Goal: Transaction & Acquisition: Purchase product/service

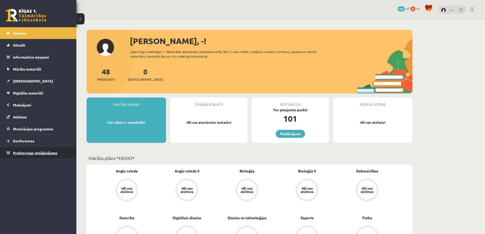
click at [30, 154] on span "Proktoringa izmēģinājums" at bounding box center [35, 153] width 44 height 5
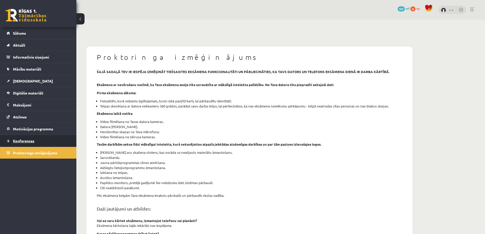
click at [25, 139] on span "Konferences" at bounding box center [23, 141] width 21 height 5
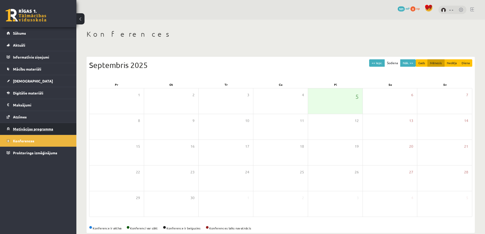
click at [29, 129] on span "Motivācijas programma" at bounding box center [33, 129] width 40 height 5
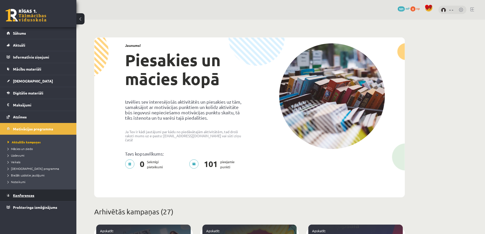
click at [27, 194] on span "Konferences" at bounding box center [23, 195] width 21 height 5
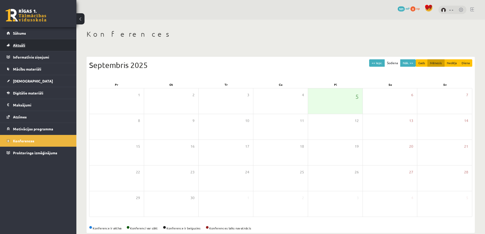
click at [18, 42] on link "Aktuāli" at bounding box center [38, 45] width 63 height 12
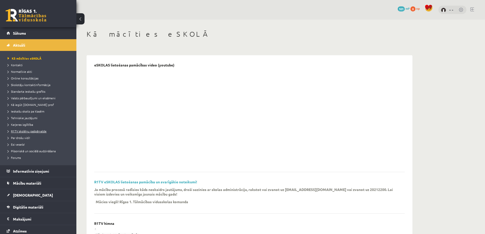
scroll to position [39, 0]
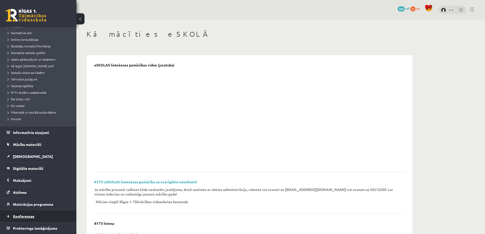
click at [45, 214] on link "Konferences" at bounding box center [38, 216] width 63 height 12
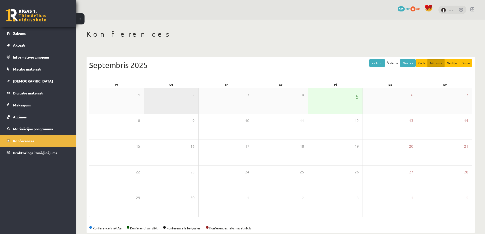
scroll to position [9, 0]
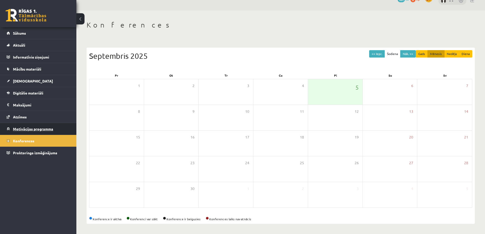
click at [32, 128] on span "Motivācijas programma" at bounding box center [33, 129] width 40 height 5
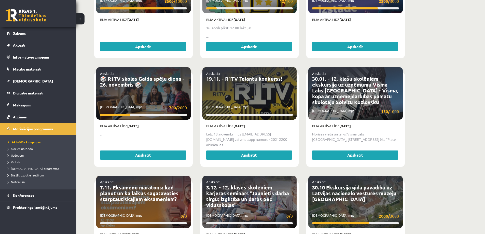
scroll to position [468, 0]
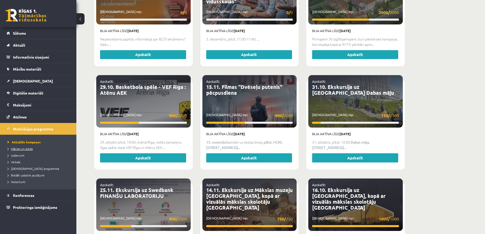
click at [24, 151] on link "Mācies un ziedo" at bounding box center [40, 148] width 64 height 5
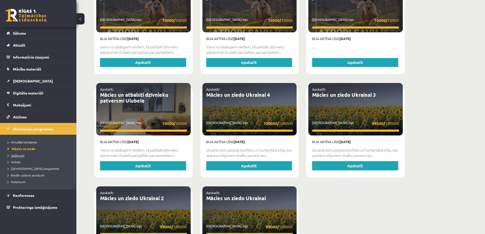
click at [22, 156] on span "Uzdevumi" at bounding box center [16, 155] width 17 height 4
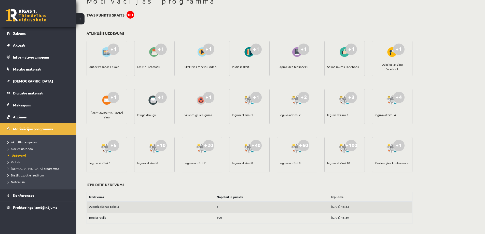
scroll to position [33, 0]
click at [14, 162] on span "Veikals" at bounding box center [14, 162] width 13 height 4
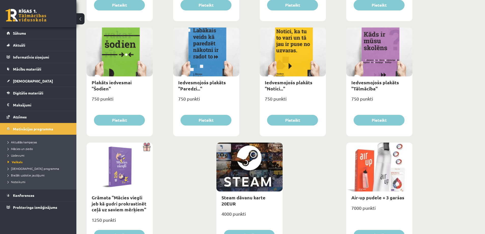
scroll to position [548, 0]
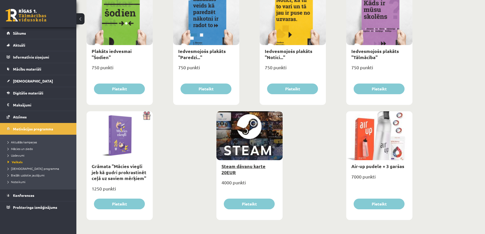
click at [226, 168] on link "Steam dāvanu karte 20EUR" at bounding box center [244, 169] width 44 height 12
type input "*"
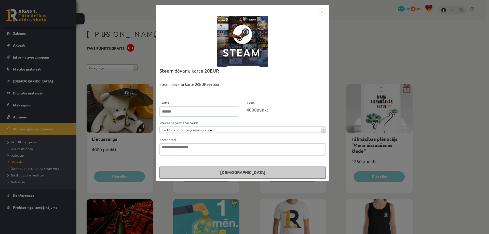
click at [135, 86] on div "**********" at bounding box center [244, 117] width 489 height 234
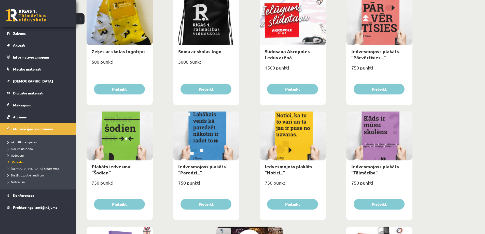
scroll to position [548, 0]
